Goal: Obtain resource: Obtain resource

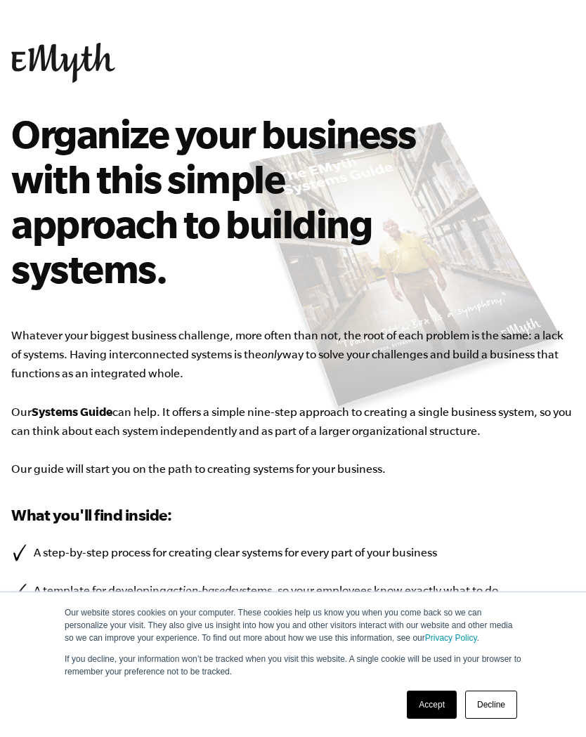
click at [426, 703] on link "Accept" at bounding box center [432, 705] width 50 height 28
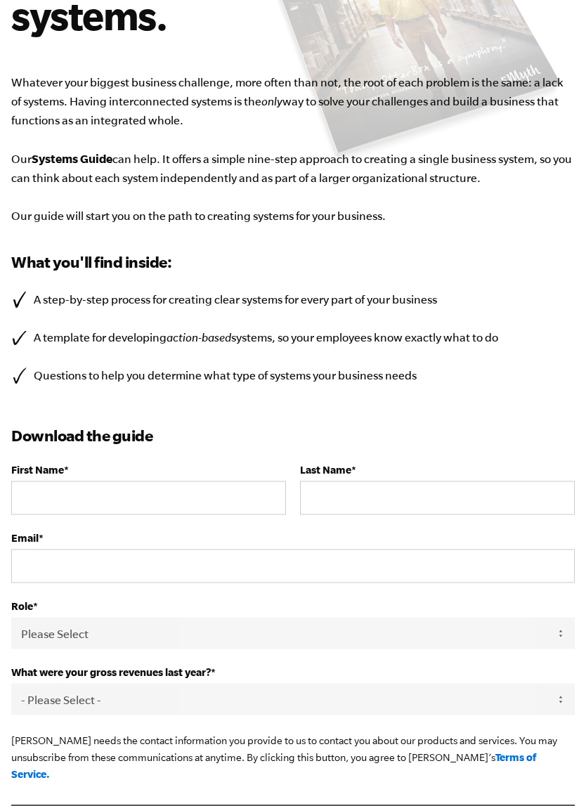
scroll to position [254, 0]
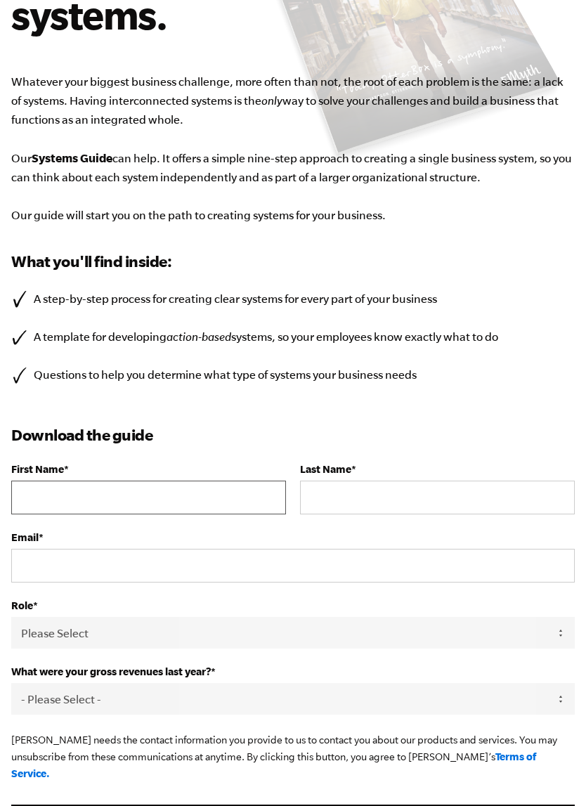
click at [178, 491] on input "First Name *" at bounding box center [148, 498] width 275 height 34
type input "ginac@acalltoorderco.com"
type input "Caughey"
type input "Gina"
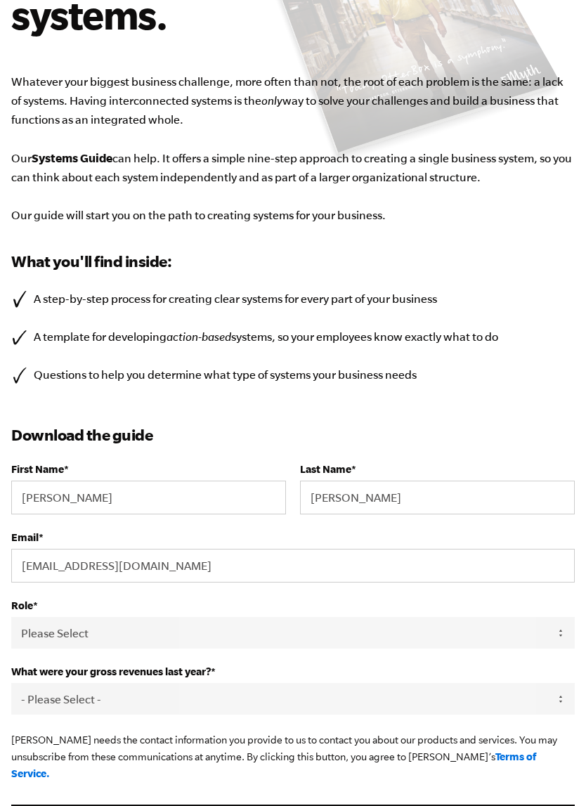
click at [268, 632] on select "Please Select Owner Partner / Co-Owner Executive Employee / Other" at bounding box center [292, 633] width 563 height 32
select select "Owner"
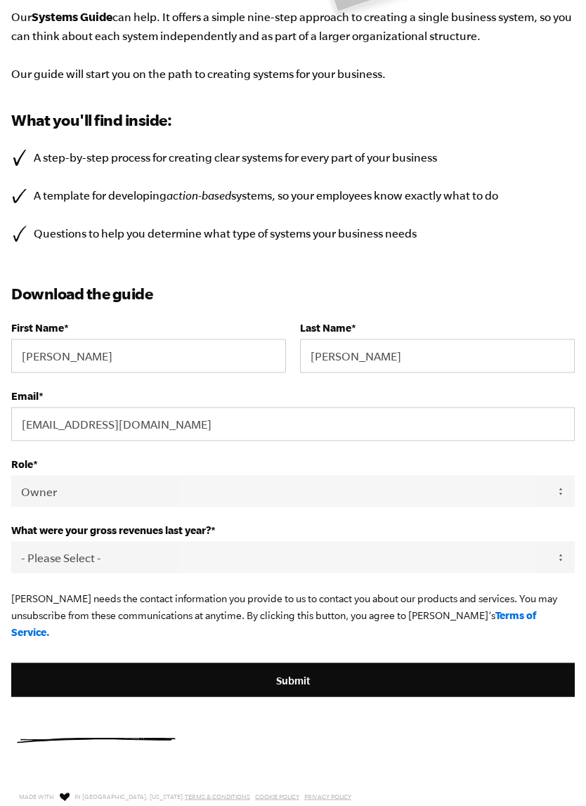
scroll to position [396, 0]
click at [556, 564] on select "- Please Select - 0-75K 76-150K 151-275K 276-500K 501-750K 751-1M 1-2.5M 2.5-5M…" at bounding box center [292, 557] width 563 height 32
select select "276-500K"
click at [329, 672] on input "Submit" at bounding box center [292, 679] width 563 height 34
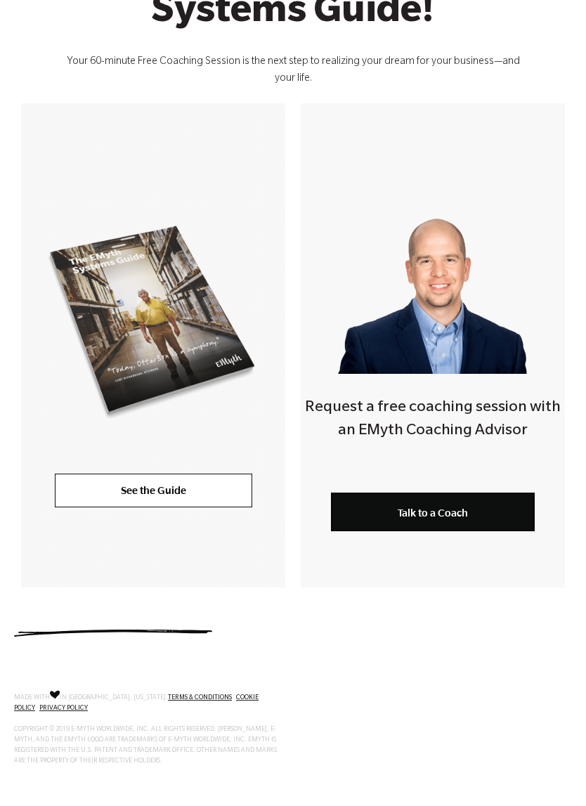
scroll to position [247, 0]
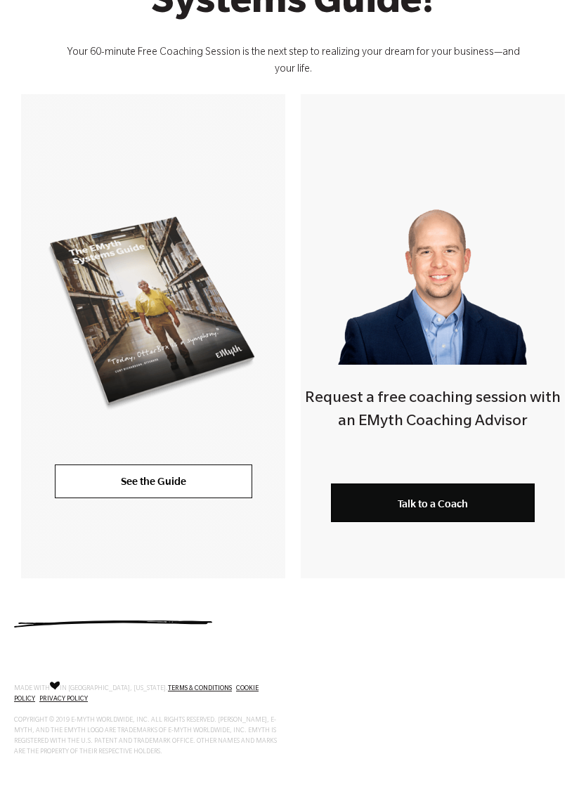
click at [192, 486] on link "See the Guide" at bounding box center [153, 481] width 197 height 34
